Goal: Task Accomplishment & Management: Complete application form

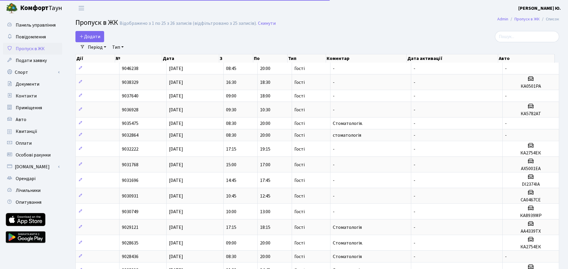
select select "25"
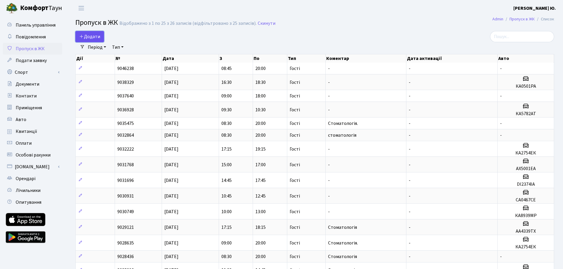
click at [97, 38] on span "Додати" at bounding box center [89, 36] width 21 height 7
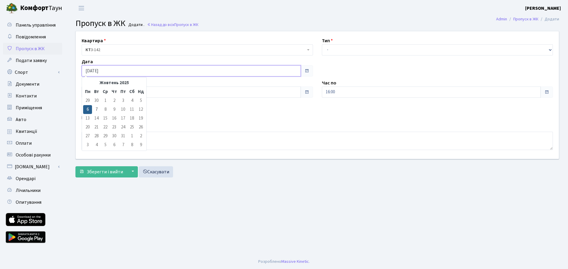
click at [119, 71] on input "[DATE]" at bounding box center [191, 70] width 219 height 11
click at [99, 112] on td "7" at bounding box center [96, 109] width 9 height 9
type input "[DATE]"
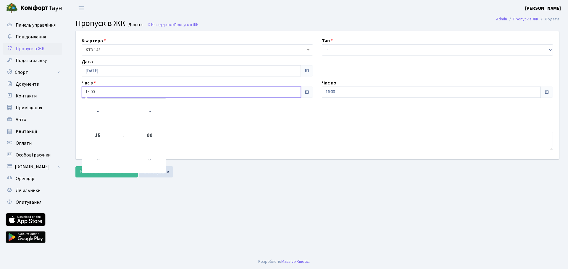
drag, startPoint x: 99, startPoint y: 93, endPoint x: 75, endPoint y: 93, distance: 23.7
click at [75, 93] on div "Квартира <b>КТ</b>&nbsp;&nbsp;&nbsp;&nbsp;3-142 КТ 3-142 Тип - Доставка Таксі Г…" at bounding box center [317, 95] width 492 height 128
type input "08:30"
click at [321, 93] on div "Час по 16:00" at bounding box center [437, 89] width 240 height 18
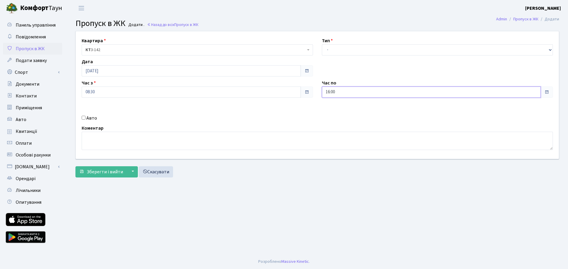
click at [327, 93] on input "16:00" at bounding box center [431, 92] width 219 height 11
click at [332, 109] on icon at bounding box center [338, 113] width 16 height 16
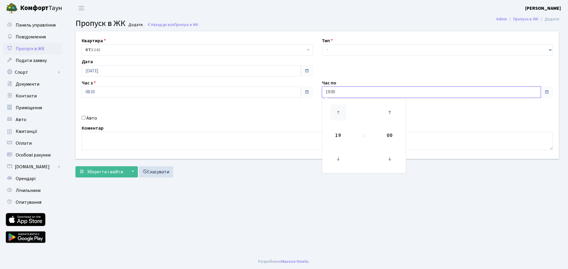
type input "20:00"
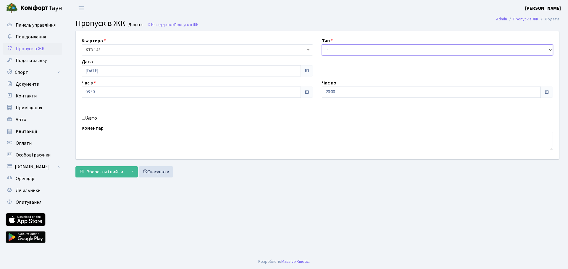
click at [343, 52] on select "- Доставка Таксі Гості Сервіс" at bounding box center [437, 49] width 231 height 11
select select "3"
click at [322, 44] on select "- Доставка Таксі Гості Сервіс" at bounding box center [437, 49] width 231 height 11
click at [96, 174] on span "Зберегти і вийти" at bounding box center [105, 172] width 36 height 7
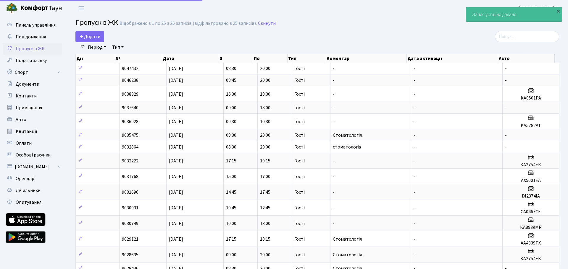
select select "25"
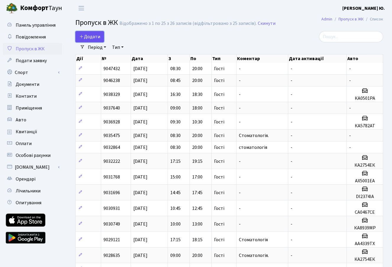
click at [81, 36] on icon at bounding box center [81, 36] width 5 height 5
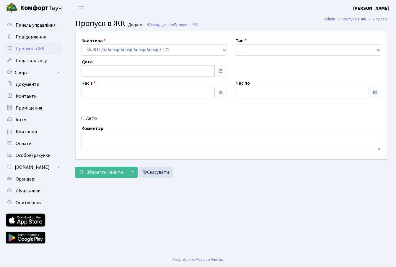
type input "[DATE]"
type input "15:15"
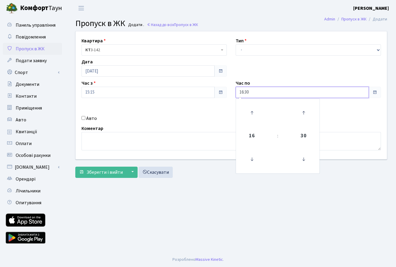
click at [256, 96] on input "16:30" at bounding box center [302, 92] width 133 height 11
drag, startPoint x: 252, startPoint y: 93, endPoint x: 226, endPoint y: 93, distance: 25.7
click at [226, 93] on div "Квартира <b>КТ</b>&nbsp;&nbsp;&nbsp;&nbsp;3-142 КТ 3-142 Тип - Доставка Таксі Г…" at bounding box center [231, 95] width 320 height 128
type input "12:00"
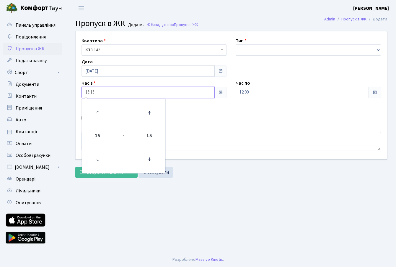
drag, startPoint x: 113, startPoint y: 89, endPoint x: 82, endPoint y: 93, distance: 30.4
click at [82, 93] on input "15:15" at bounding box center [148, 92] width 133 height 11
type input "09:30"
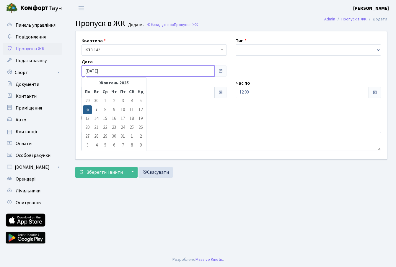
drag, startPoint x: 181, startPoint y: 68, endPoint x: 178, endPoint y: 72, distance: 4.8
click at [181, 68] on input "[DATE]" at bounding box center [148, 70] width 133 height 11
click at [99, 110] on td "7" at bounding box center [96, 109] width 9 height 9
type input "[DATE]"
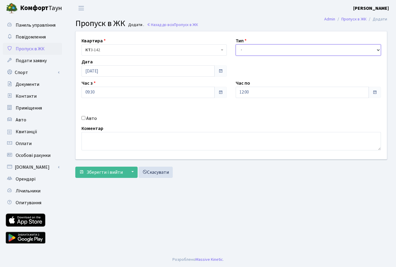
click at [252, 51] on select "- Доставка Таксі Гості Сервіс" at bounding box center [308, 49] width 145 height 11
select select "3"
click at [236, 44] on select "- Доставка Таксі Гості Сервіс" at bounding box center [308, 49] width 145 height 11
click at [83, 117] on input "Авто" at bounding box center [84, 118] width 4 height 4
checkbox input "true"
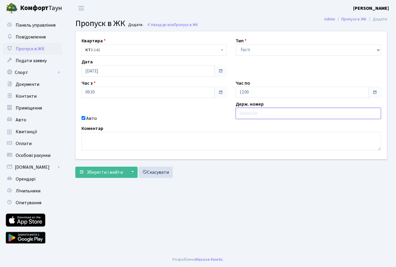
click at [252, 115] on input "text" at bounding box center [308, 113] width 145 height 11
paste input "АА 2118"
click at [246, 113] on input "АА 2118" at bounding box center [308, 113] width 145 height 11
click at [256, 114] on input "АА2118" at bounding box center [308, 113] width 145 height 11
type input "АА2118ЕК"
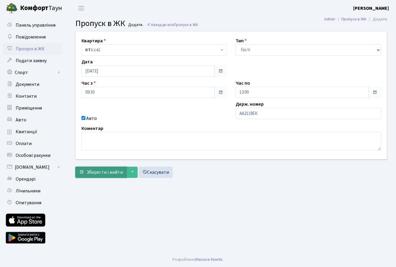
click at [96, 171] on span "Зберегти і вийти" at bounding box center [105, 172] width 36 height 7
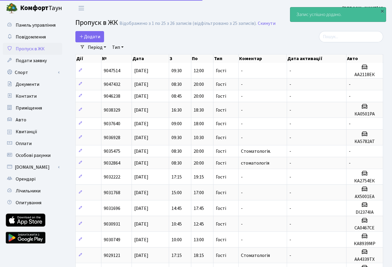
select select "25"
